Goal: Check status

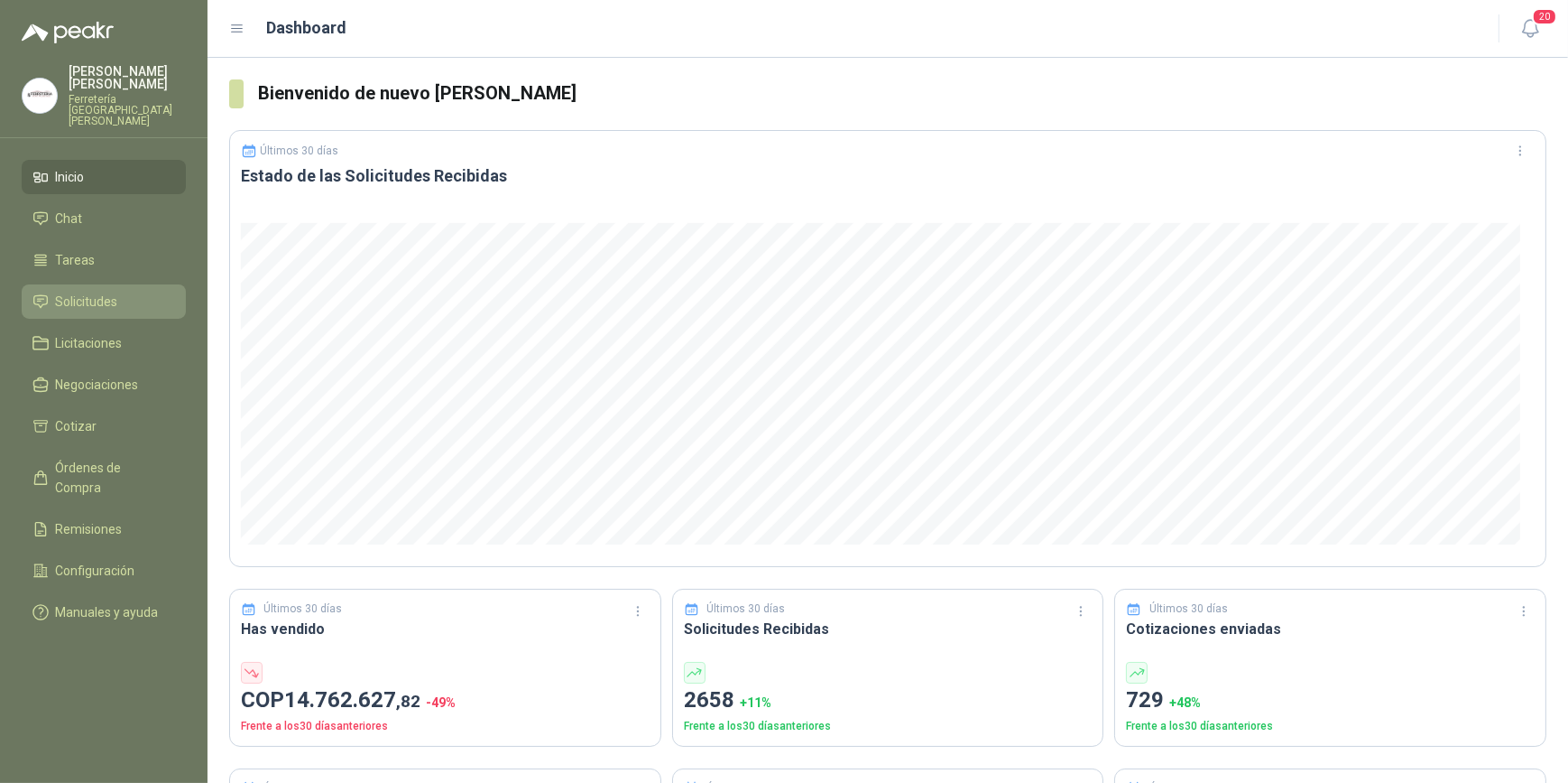
click at [116, 292] on span "Solicitudes" at bounding box center [87, 302] width 62 height 20
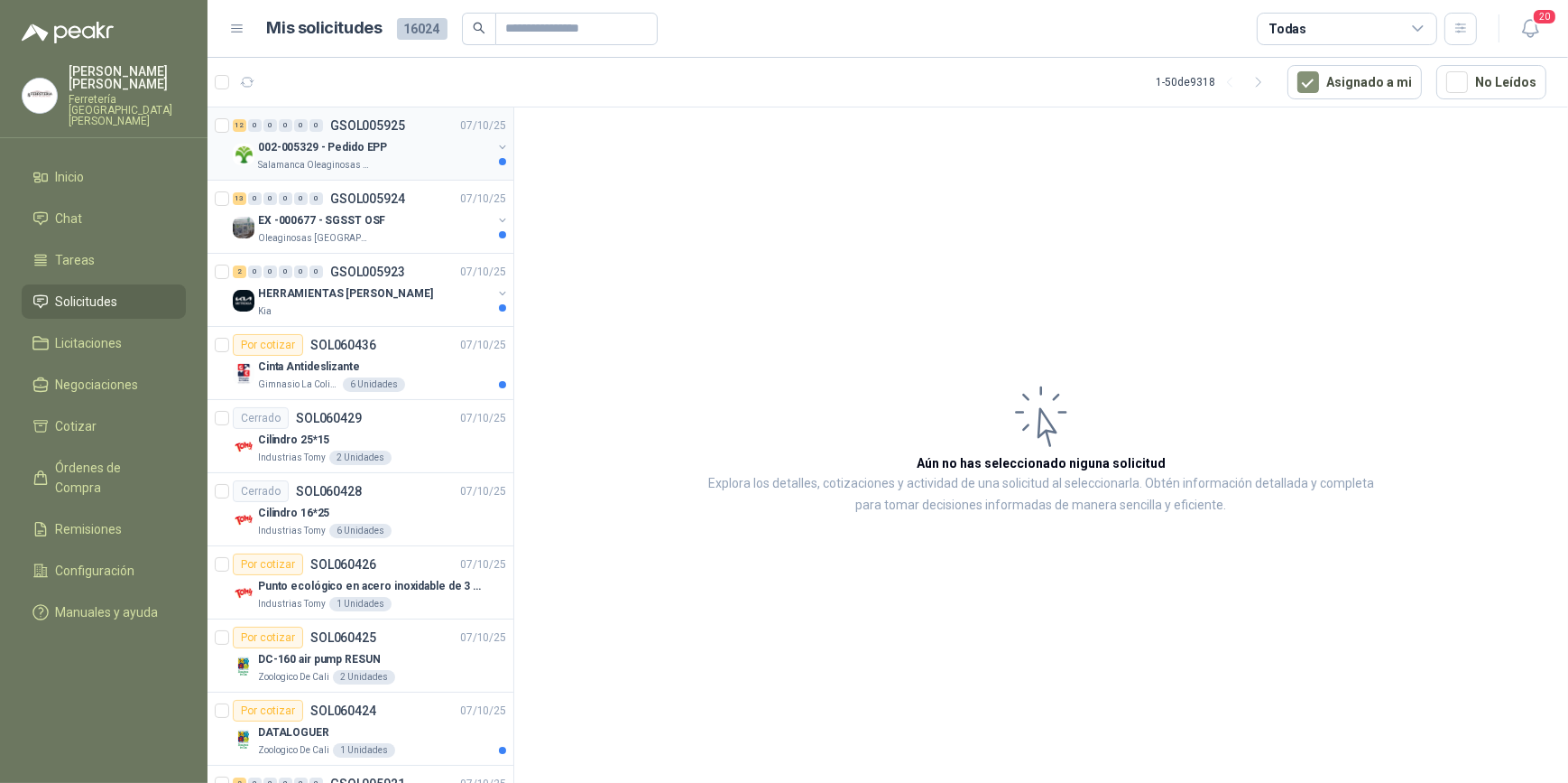
click at [332, 160] on p "Salamanca Oleaginosas SAS" at bounding box center [315, 165] width 114 height 15
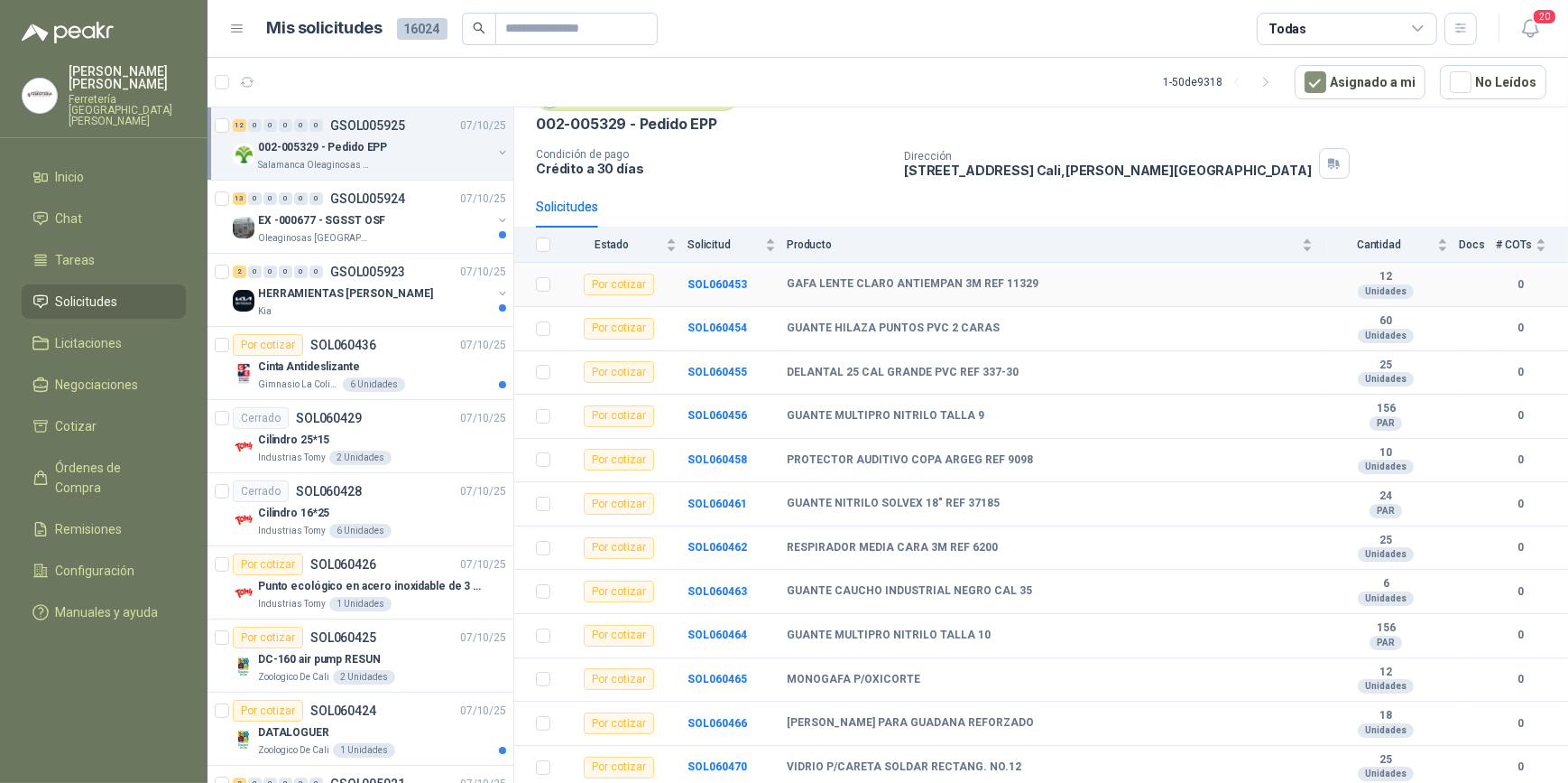
scroll to position [90, 0]
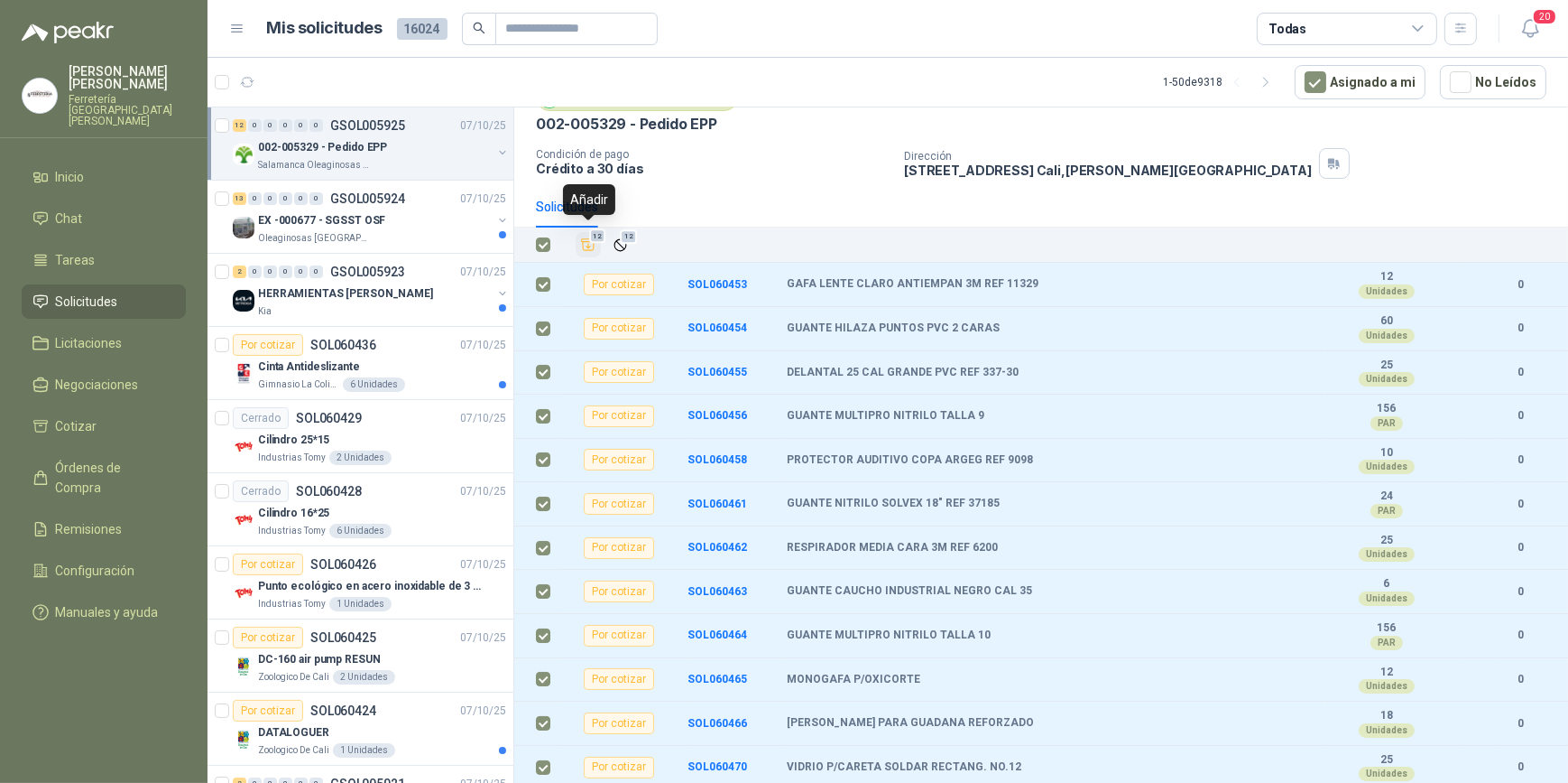
click at [588, 242] on icon "Añadir" at bounding box center [589, 245] width 14 height 12
click at [326, 225] on p "EX -000677 - SGSST OSF" at bounding box center [322, 220] width 128 height 17
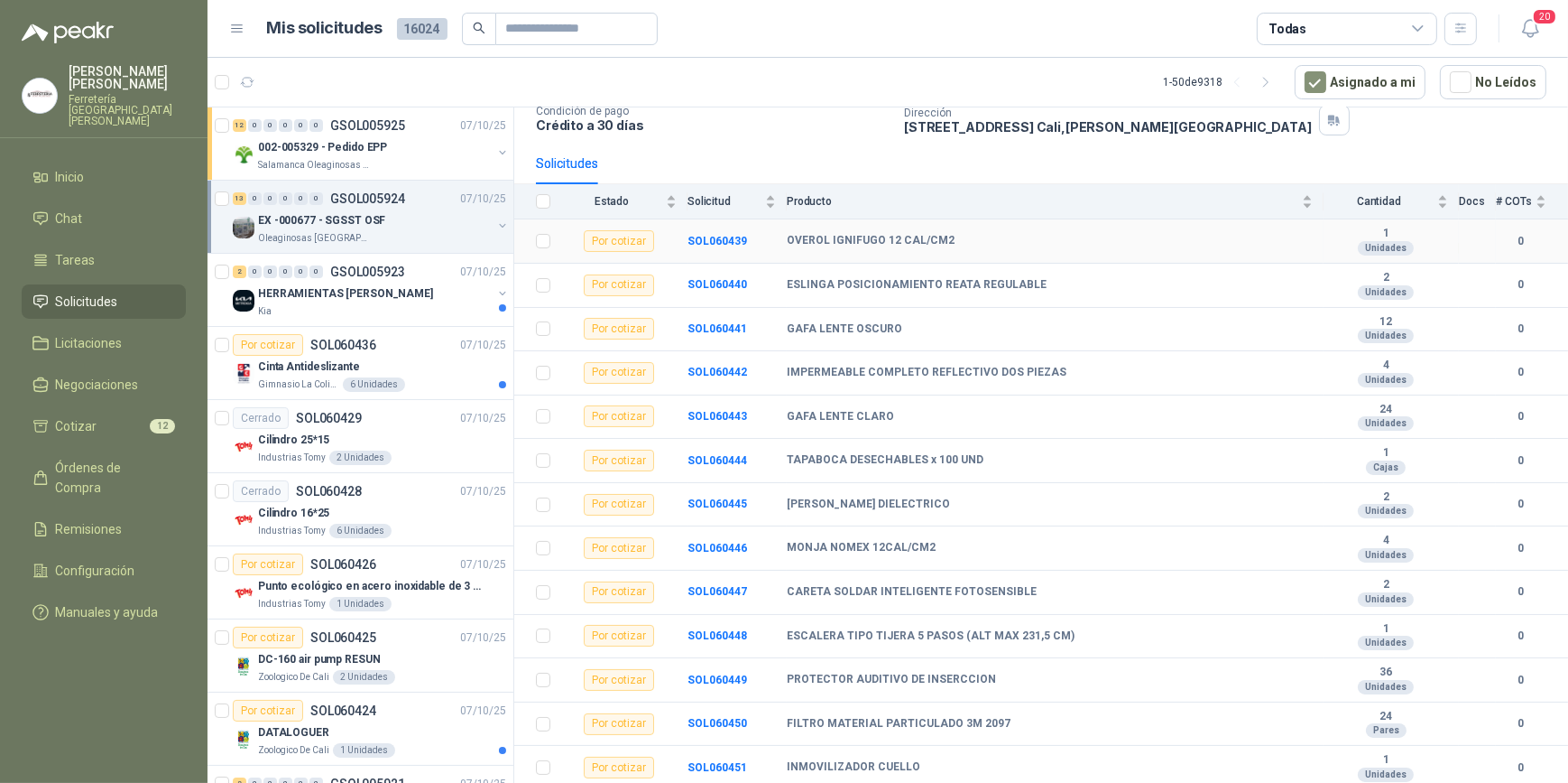
scroll to position [136, 0]
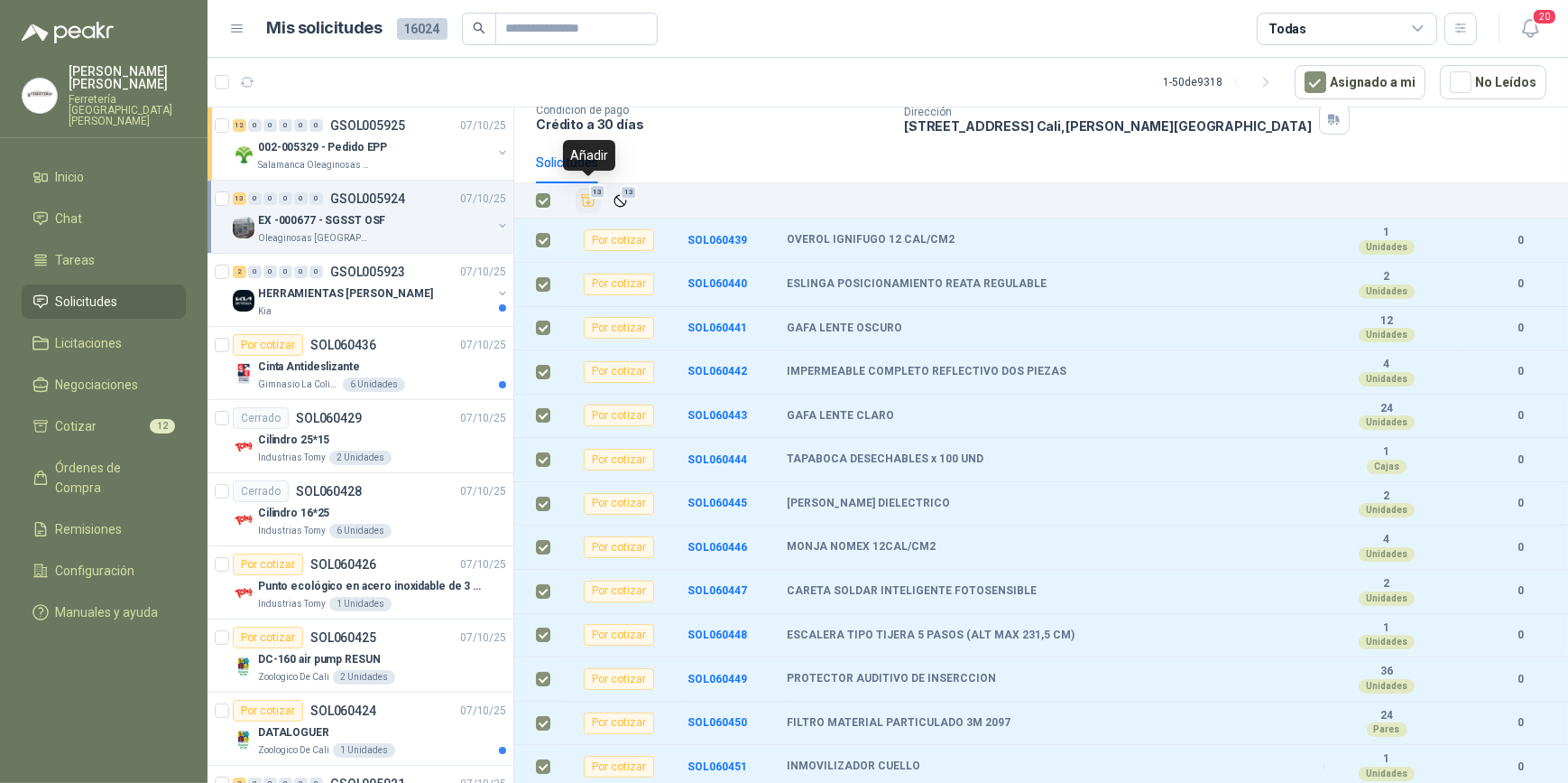
click at [586, 200] on icon "Añadir" at bounding box center [589, 201] width 14 height 12
